Goal: Task Accomplishment & Management: Use online tool/utility

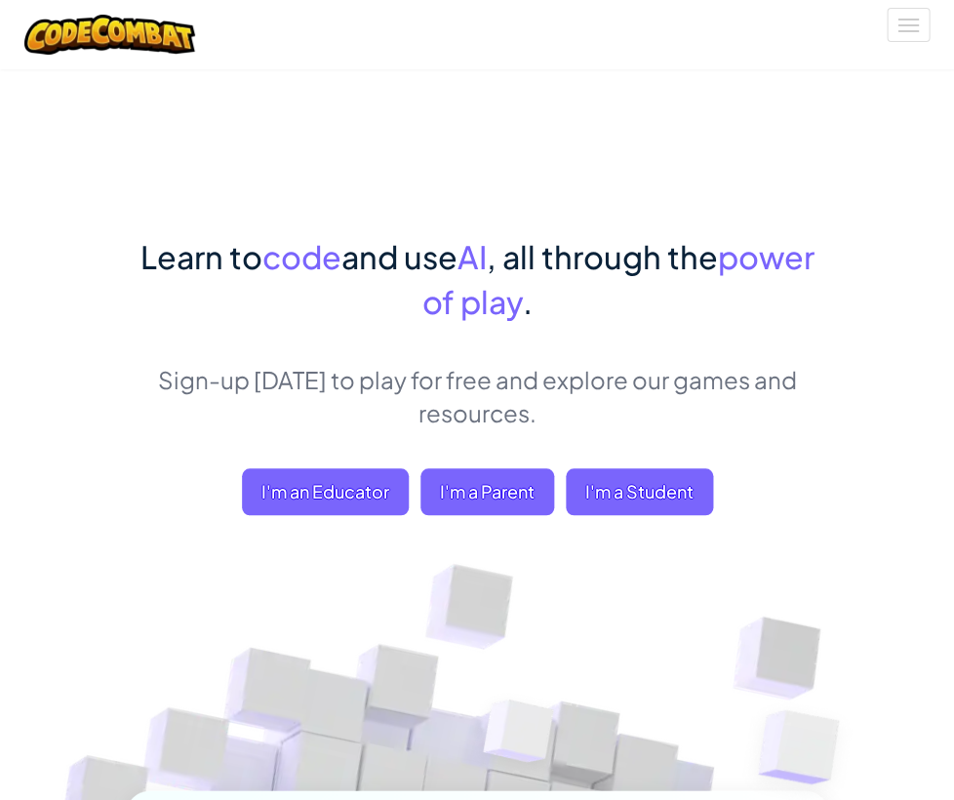
click at [906, 5] on div "Toggle navigation" at bounding box center [477, 34] width 935 height 69
click at [904, 20] on button "Toggle navigation" at bounding box center [908, 25] width 43 height 34
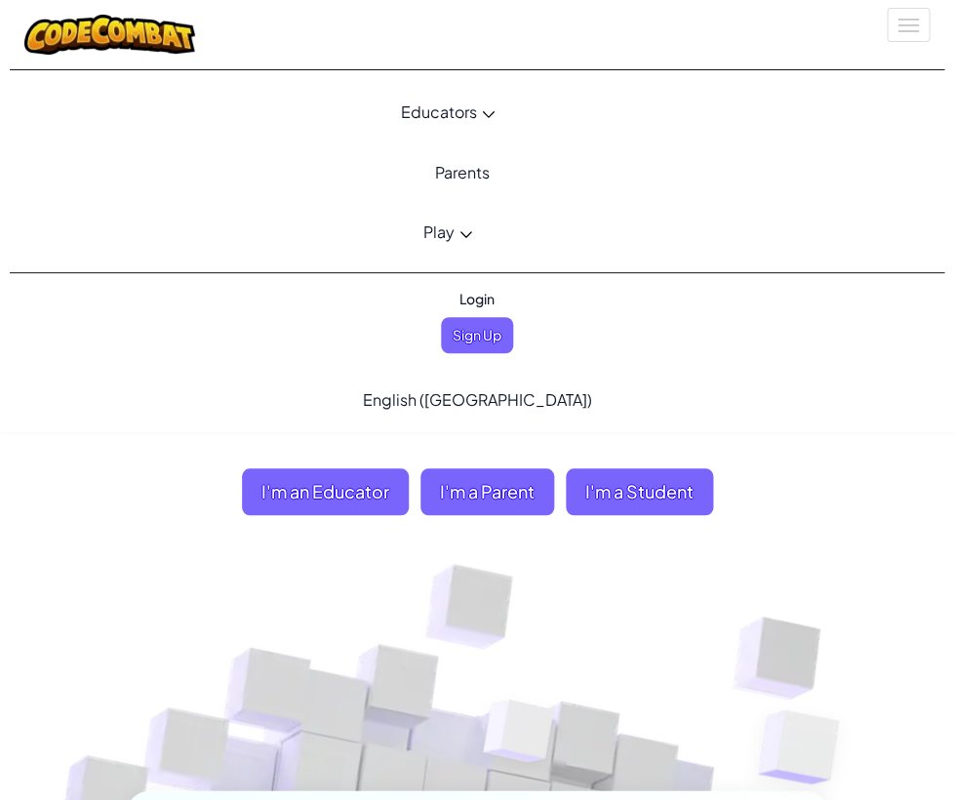
click at [468, 234] on icon at bounding box center [466, 234] width 13 height 7
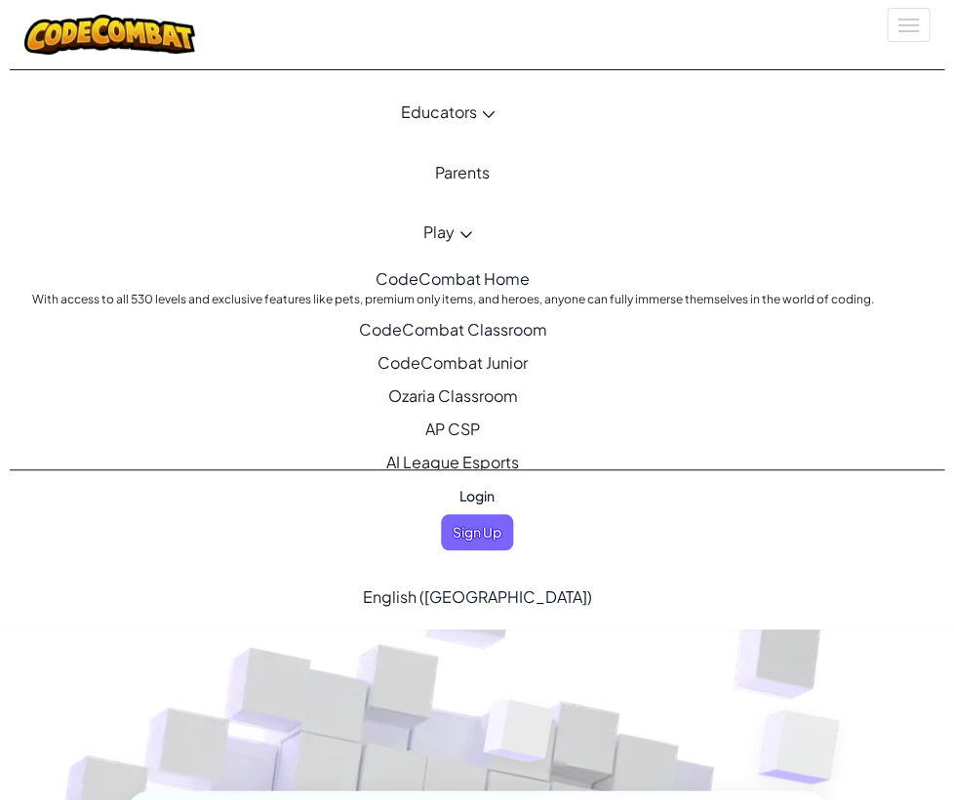
click at [456, 279] on link "CodeCombat Home With access to all 530 levels and exclusive features like pets,…" at bounding box center [448, 288] width 906 height 51
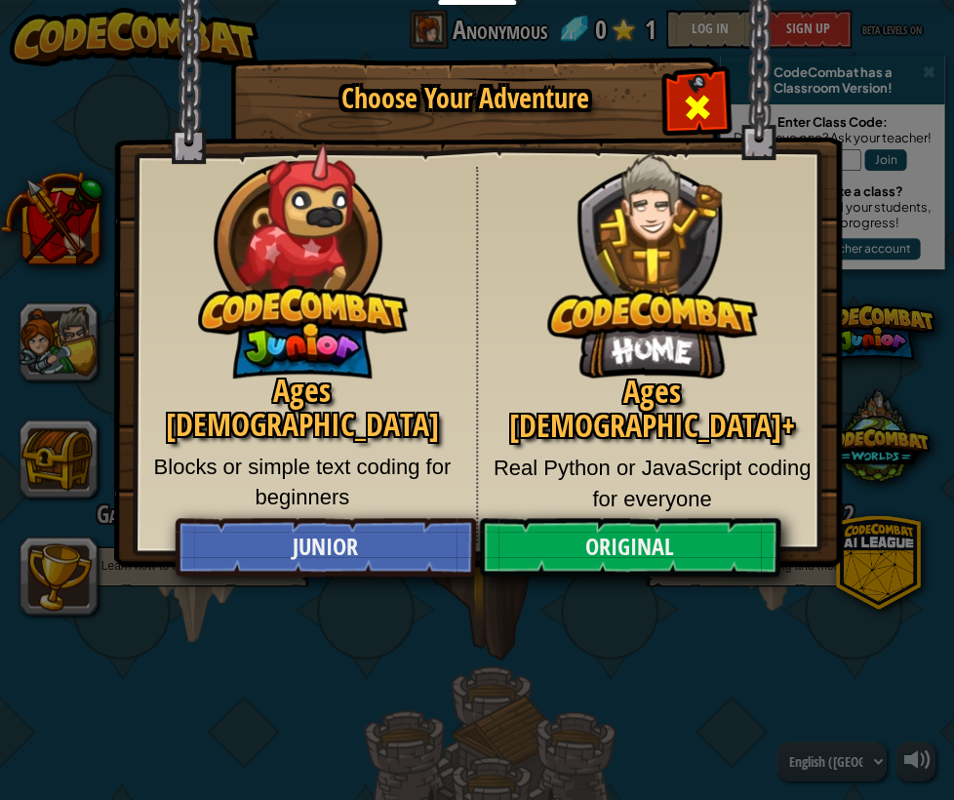
click at [670, 90] on div "Close modal" at bounding box center [697, 104] width 61 height 61
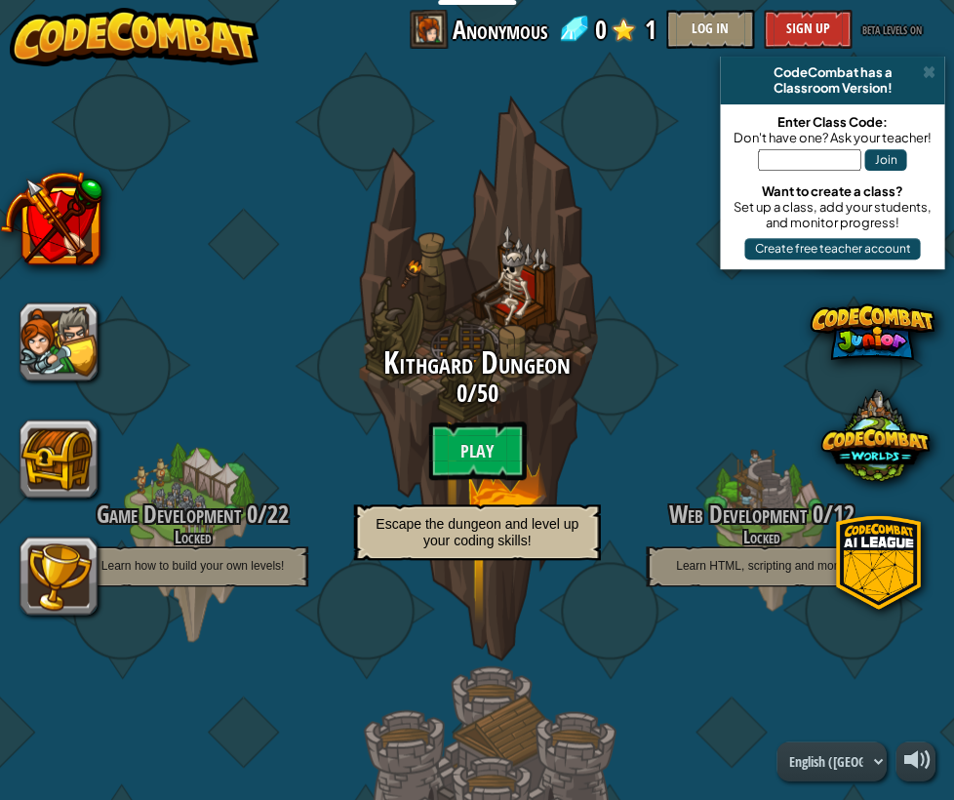
click at [728, 28] on button "Log In" at bounding box center [711, 29] width 88 height 39
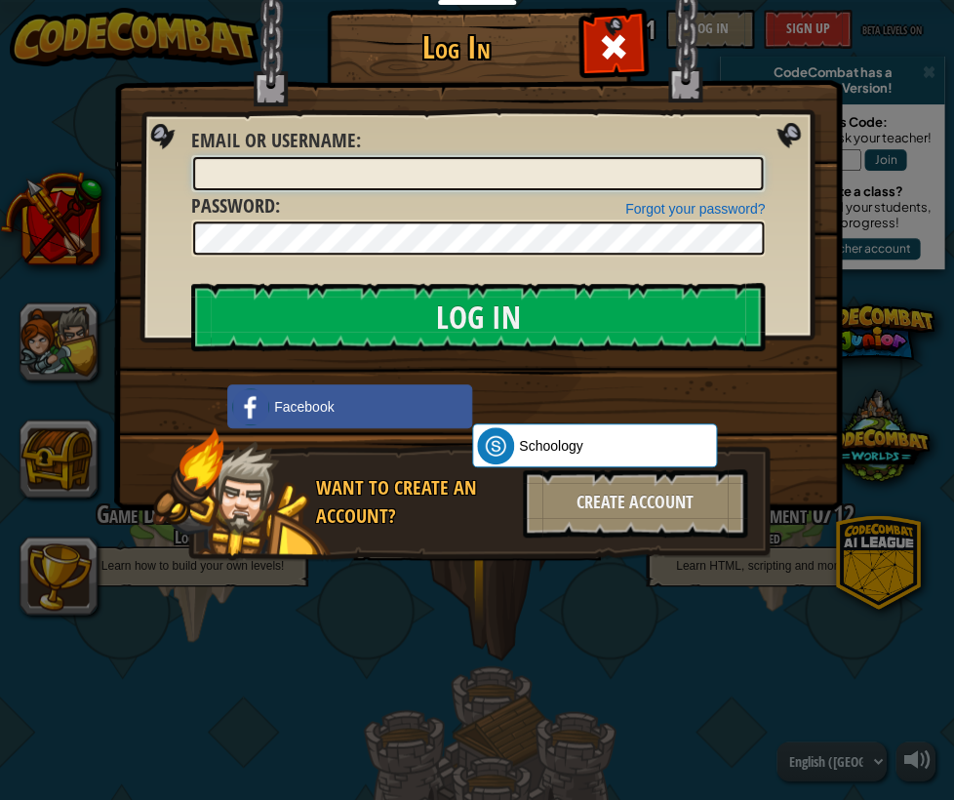
type input "[EMAIL_ADDRESS][DOMAIN_NAME]"
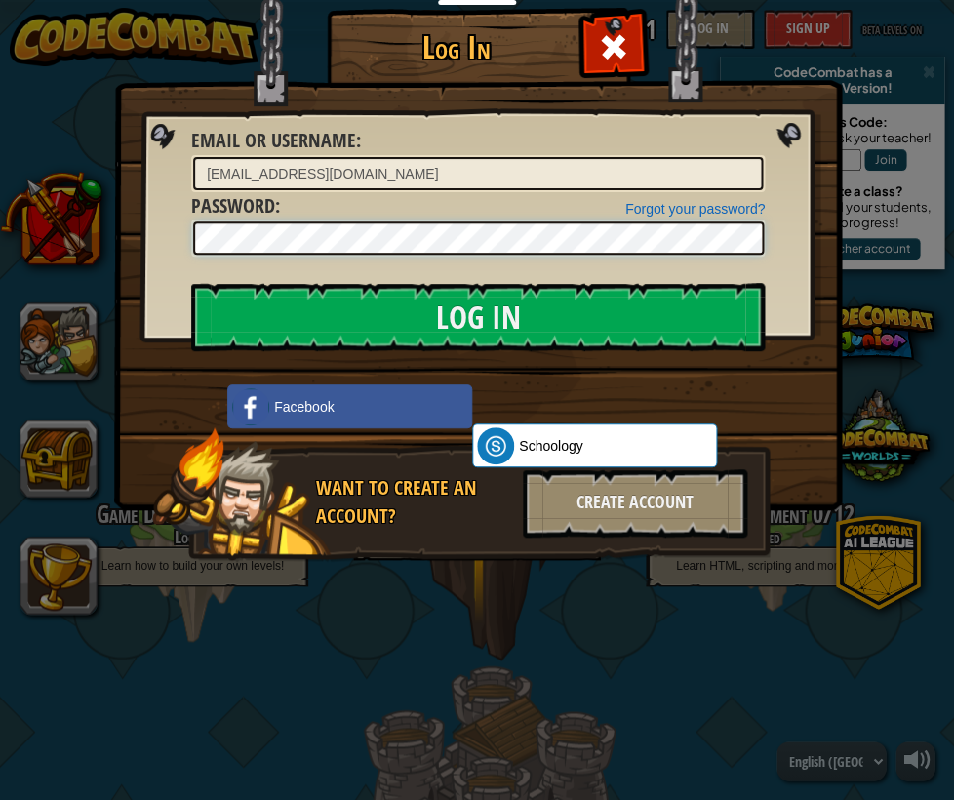
click at [477, 317] on input "Log In" at bounding box center [478, 317] width 574 height 68
